Goal: Find contact information: Find contact information

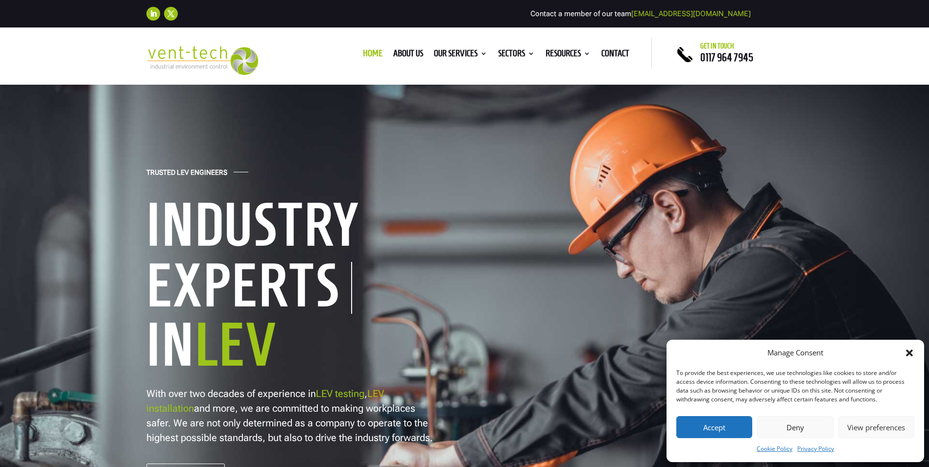
click at [908, 351] on icon "Close dialog" at bounding box center [909, 353] width 7 height 7
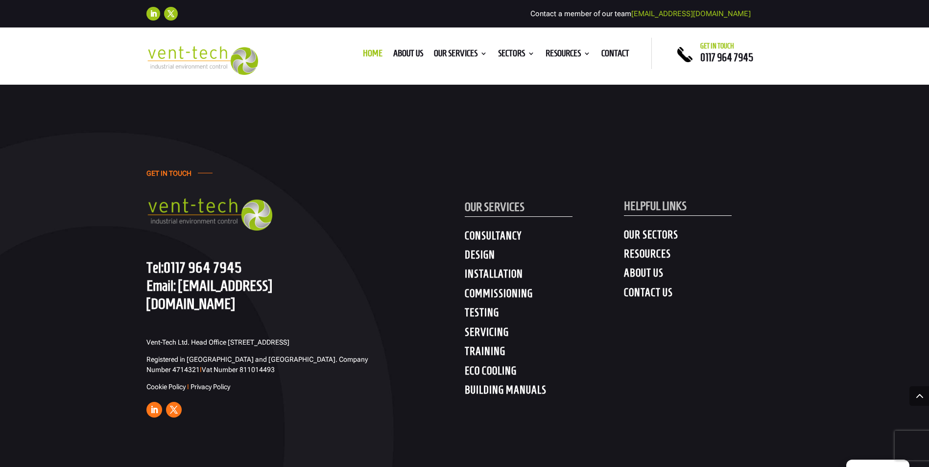
scroll to position [4872, 0]
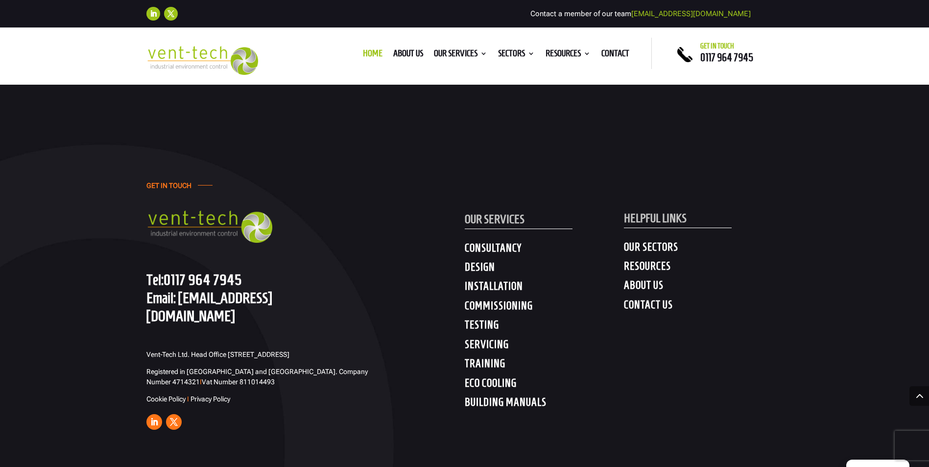
click at [646, 304] on h4 "CONTACT US" at bounding box center [703, 307] width 159 height 18
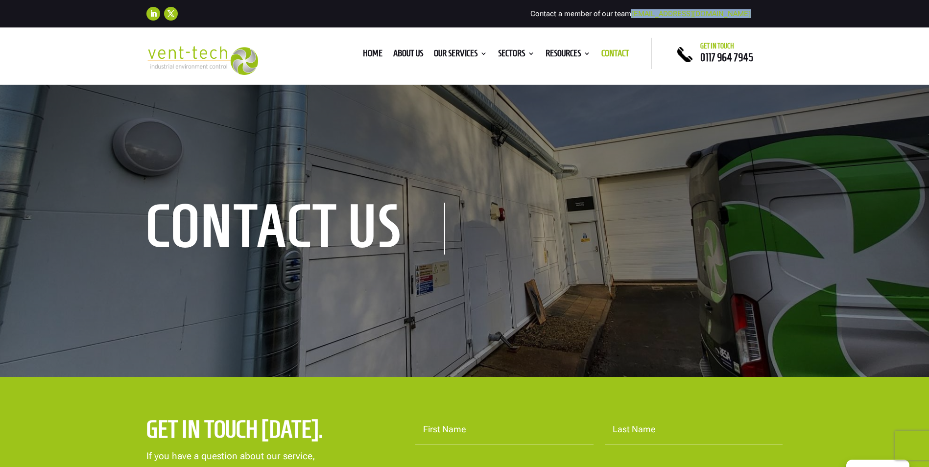
drag, startPoint x: 755, startPoint y: 14, endPoint x: 662, endPoint y: 16, distance: 93.6
click at [662, 16] on div "Follow Follow Contact a member of our team enquiries@vent-tech.co.uk" at bounding box center [464, 14] width 637 height 22
drag, startPoint x: 662, startPoint y: 16, endPoint x: 666, endPoint y: 13, distance: 5.2
copy div "[EMAIL_ADDRESS][DOMAIN_NAME]"
